Goal: Transaction & Acquisition: Purchase product/service

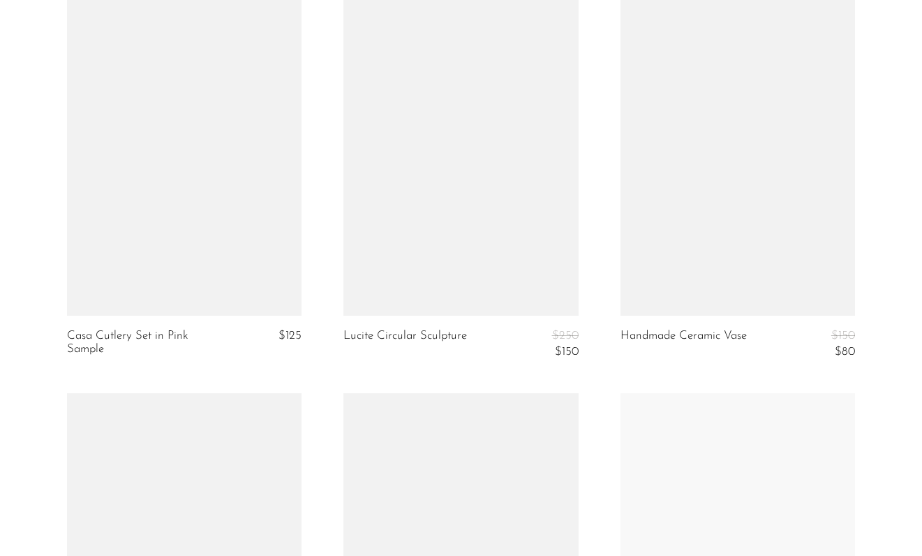
scroll to position [4705, 0]
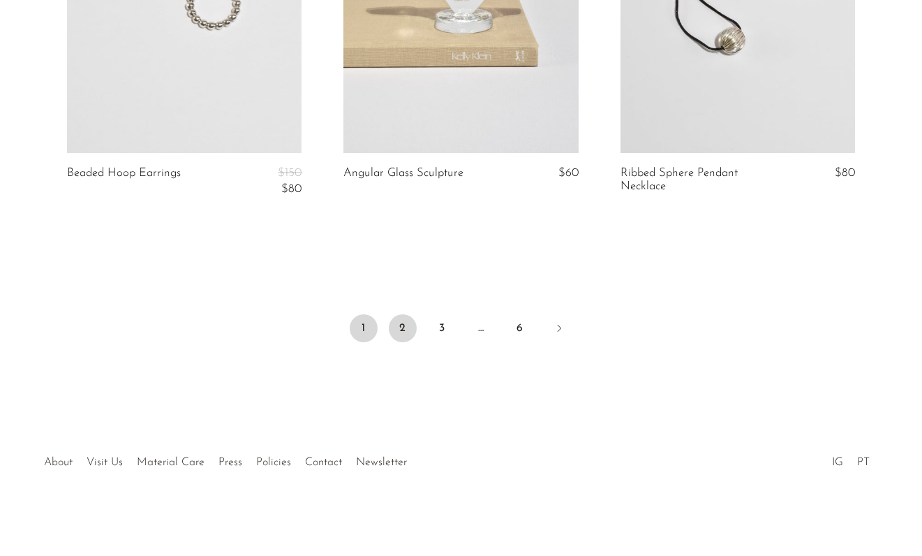
click at [392, 326] on link "2" at bounding box center [403, 328] width 28 height 28
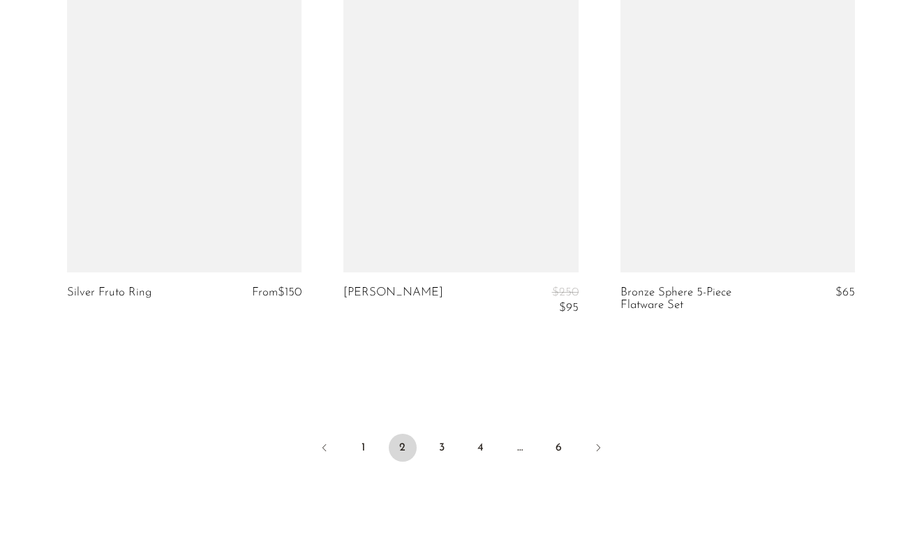
scroll to position [4631, 0]
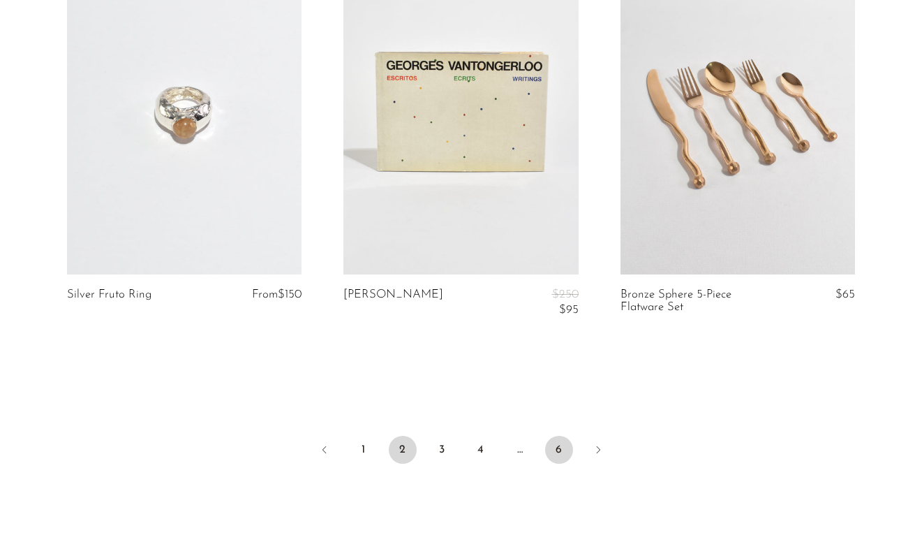
click at [561, 451] on link "6" at bounding box center [559, 450] width 28 height 28
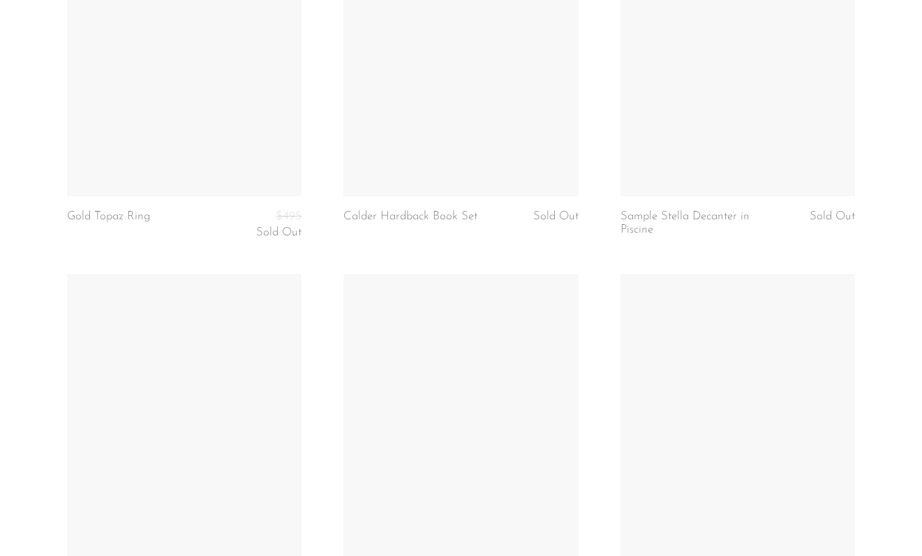
scroll to position [4334, 0]
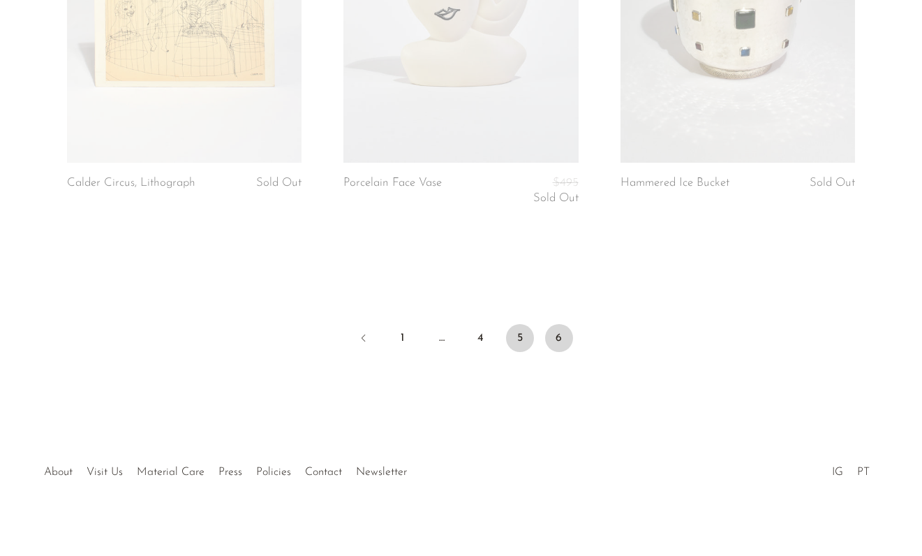
click at [519, 328] on link "5" at bounding box center [520, 338] width 28 height 28
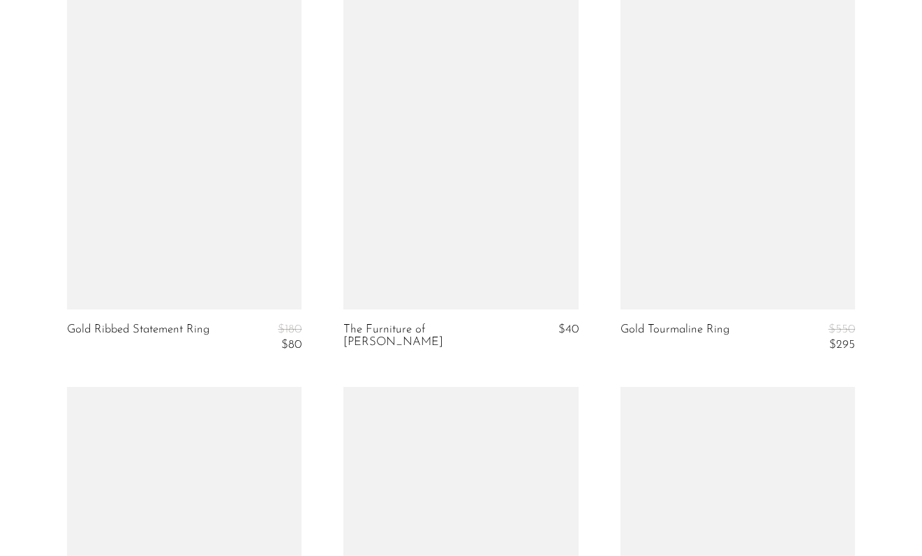
scroll to position [959, 0]
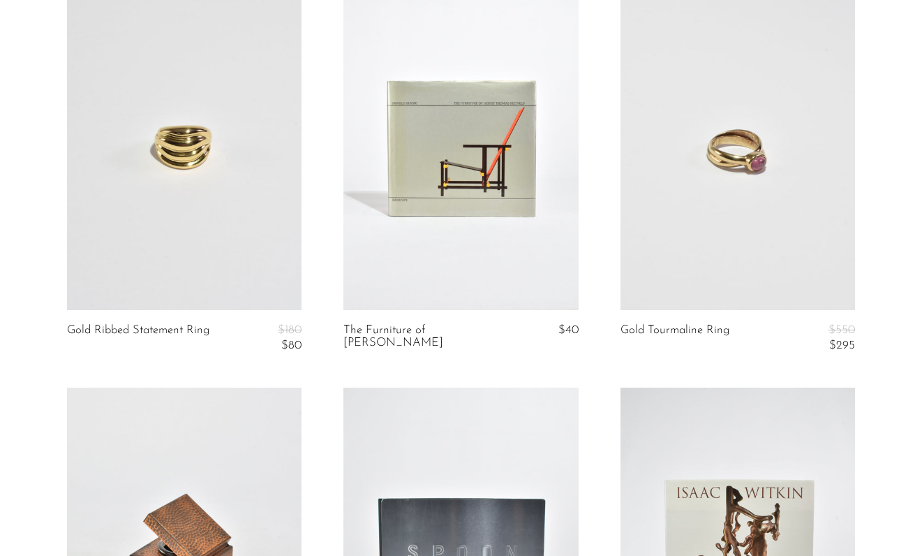
click at [265, 214] on link at bounding box center [184, 145] width 235 height 329
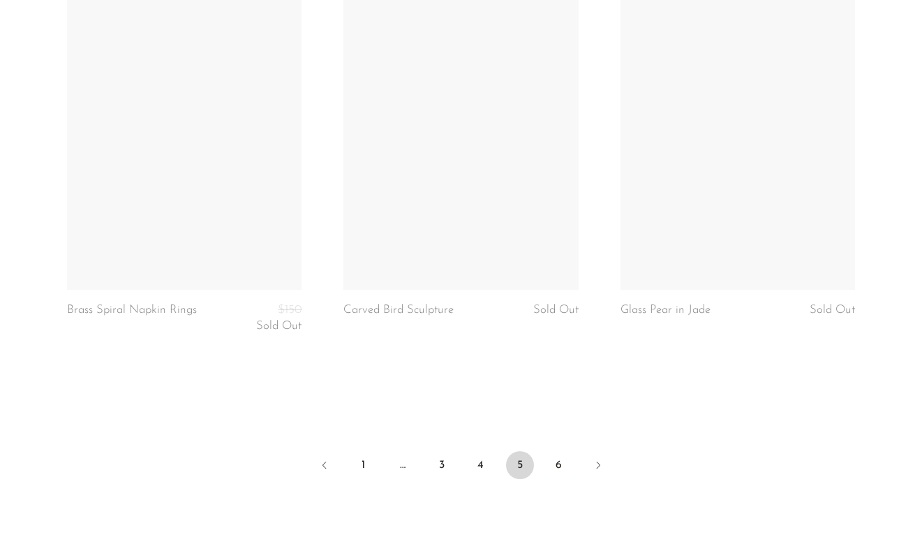
scroll to position [4687, 0]
